Goal: Navigation & Orientation: Go to known website

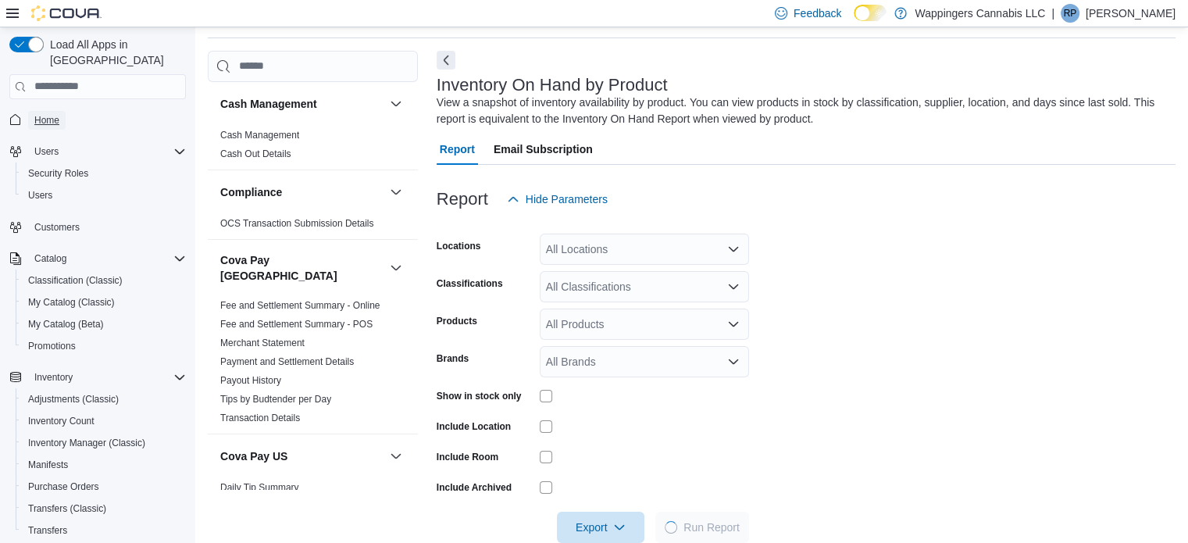
click at [50, 114] on span "Home" at bounding box center [46, 120] width 25 height 12
